Goal: Obtain resource: Download file/media

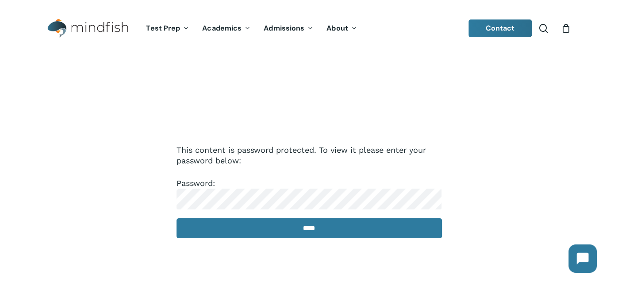
click at [176, 218] on input "*****" at bounding box center [308, 228] width 265 height 20
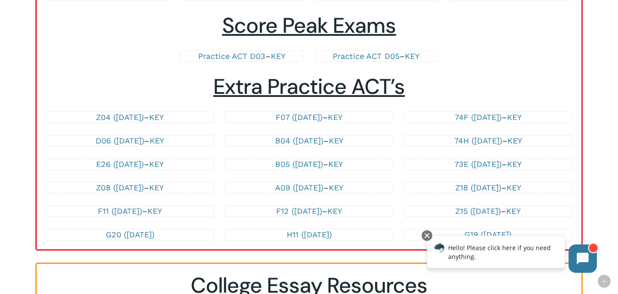
scroll to position [1902, 0]
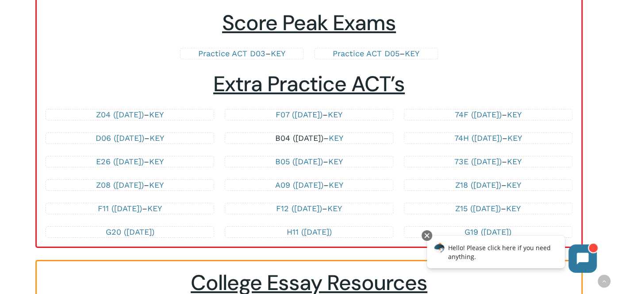
click at [308, 133] on link "B04 ([DATE])" at bounding box center [299, 137] width 48 height 9
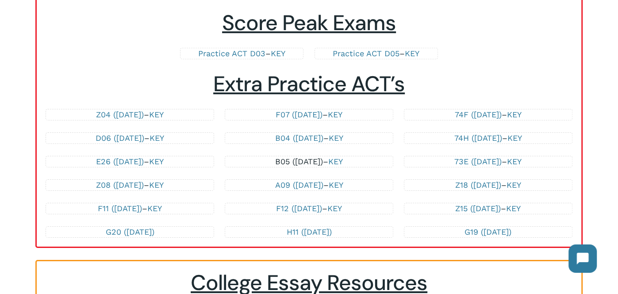
click at [298, 156] on link "B05 ([DATE])" at bounding box center [299, 160] width 48 height 9
click at [314, 180] on link "A09 ([DATE])" at bounding box center [299, 184] width 48 height 9
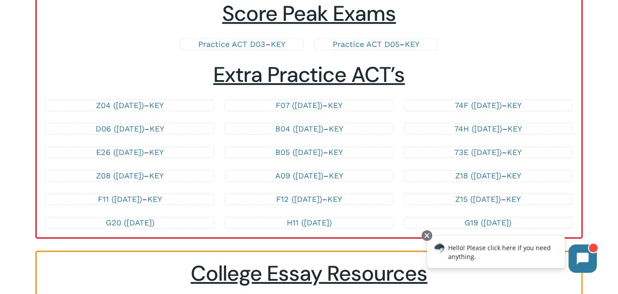
scroll to position [1913, 0]
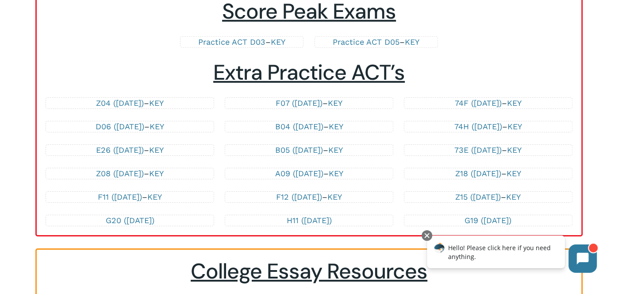
click at [297, 173] on div "A09 (April 2018) – KEY" at bounding box center [309, 173] width 168 height 11
click at [286, 215] on link "H11 ([DATE])" at bounding box center [308, 219] width 45 height 9
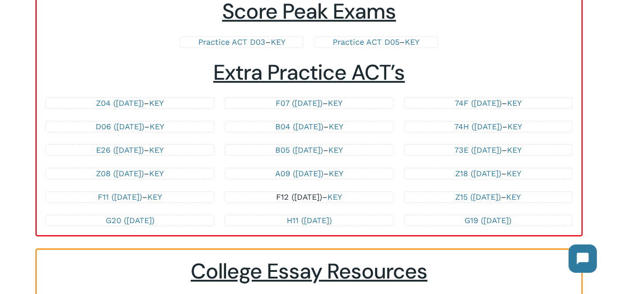
click at [305, 192] on link "F12 ([DATE])" at bounding box center [299, 196] width 46 height 9
click at [319, 122] on link "B04 ([DATE])" at bounding box center [299, 126] width 48 height 9
click at [343, 123] on link "KEY" at bounding box center [335, 126] width 15 height 9
